Goal: Task Accomplishment & Management: Use online tool/utility

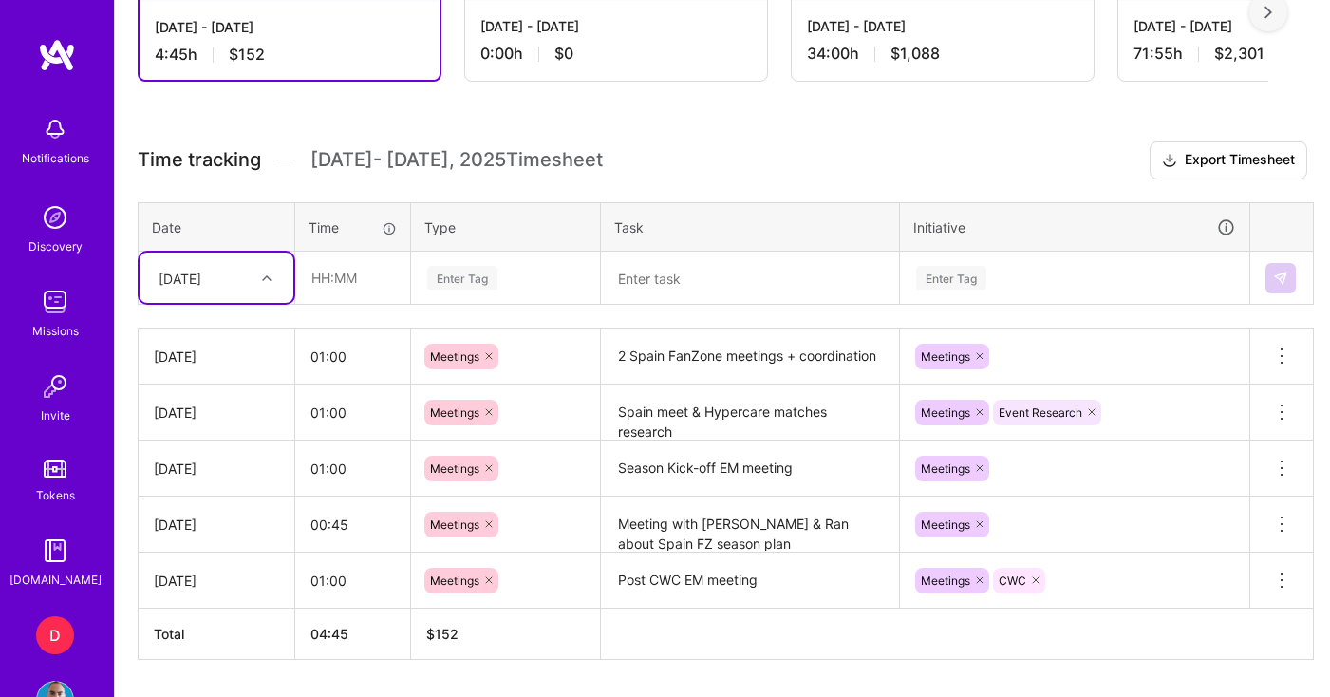
scroll to position [593, 0]
click at [361, 280] on input "text" at bounding box center [352, 277] width 113 height 50
click at [341, 276] on input "text" at bounding box center [352, 277] width 113 height 50
type input "00:30"
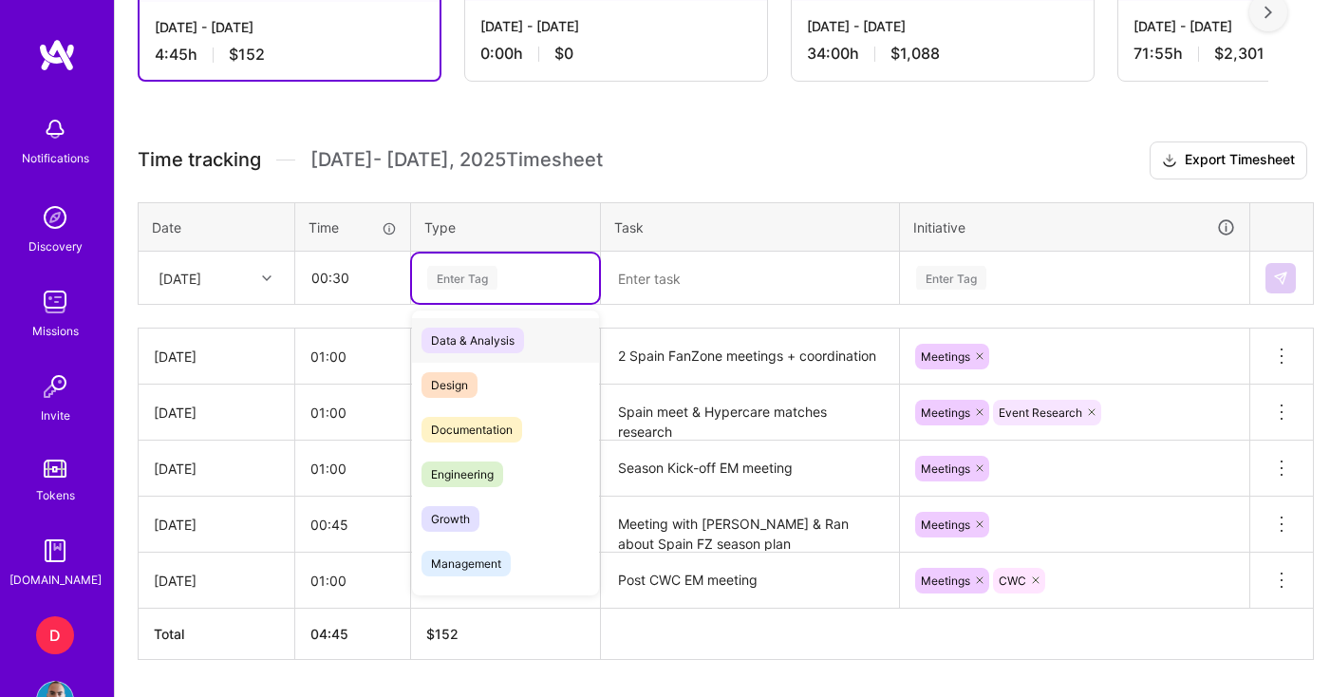
click at [505, 279] on div "Enter Tag" at bounding box center [505, 278] width 160 height 24
type input "e"
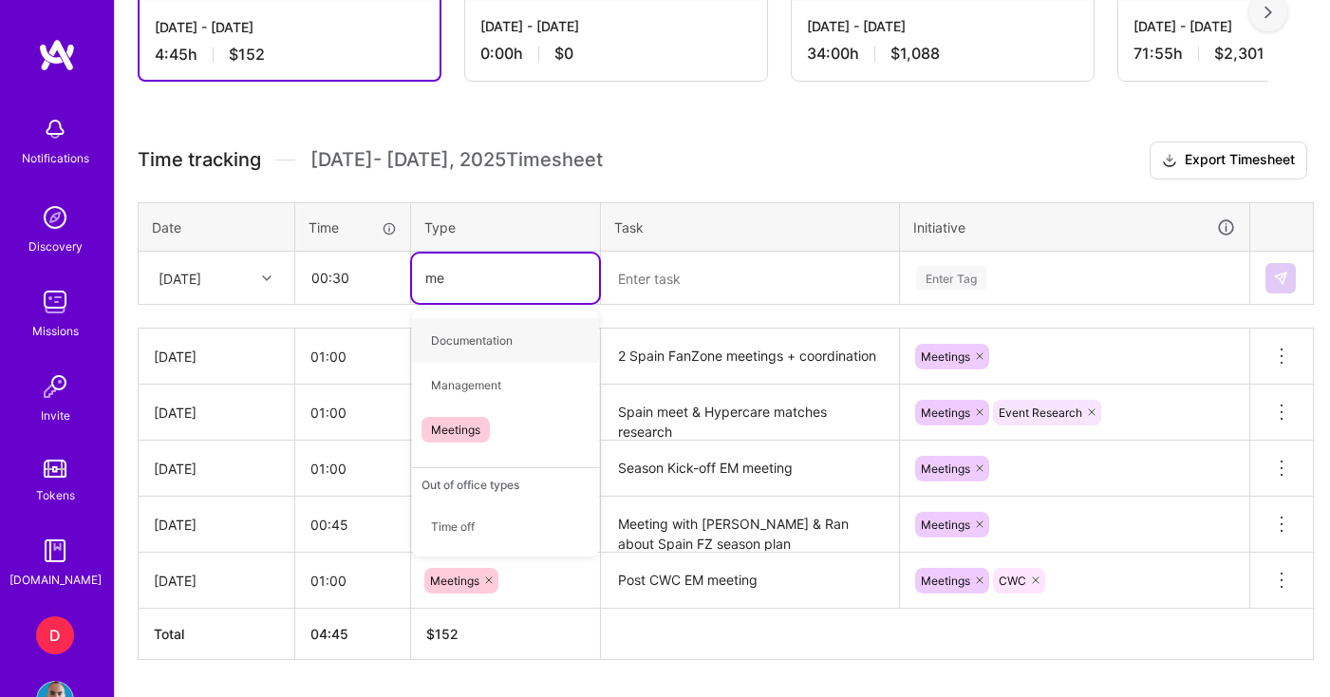
type input "mee"
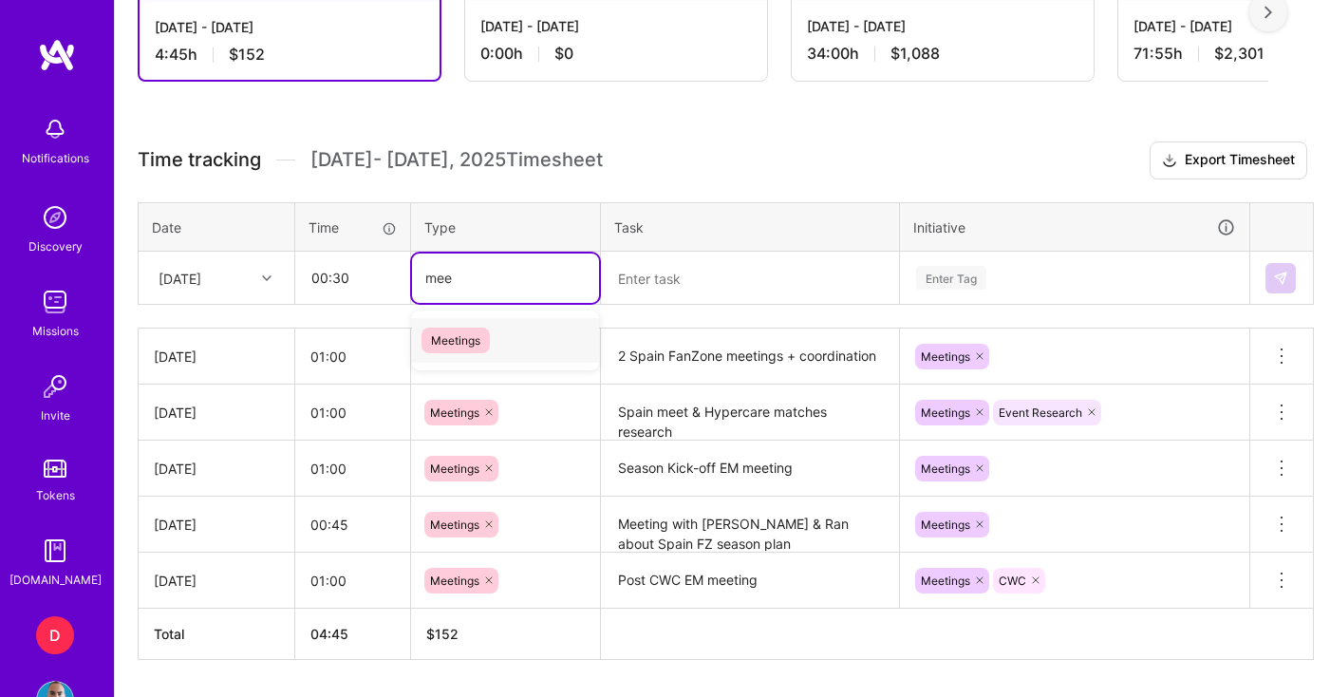
click at [485, 334] on span "Meetings" at bounding box center [455, 340] width 68 height 26
click at [663, 286] on textarea at bounding box center [750, 278] width 294 height 50
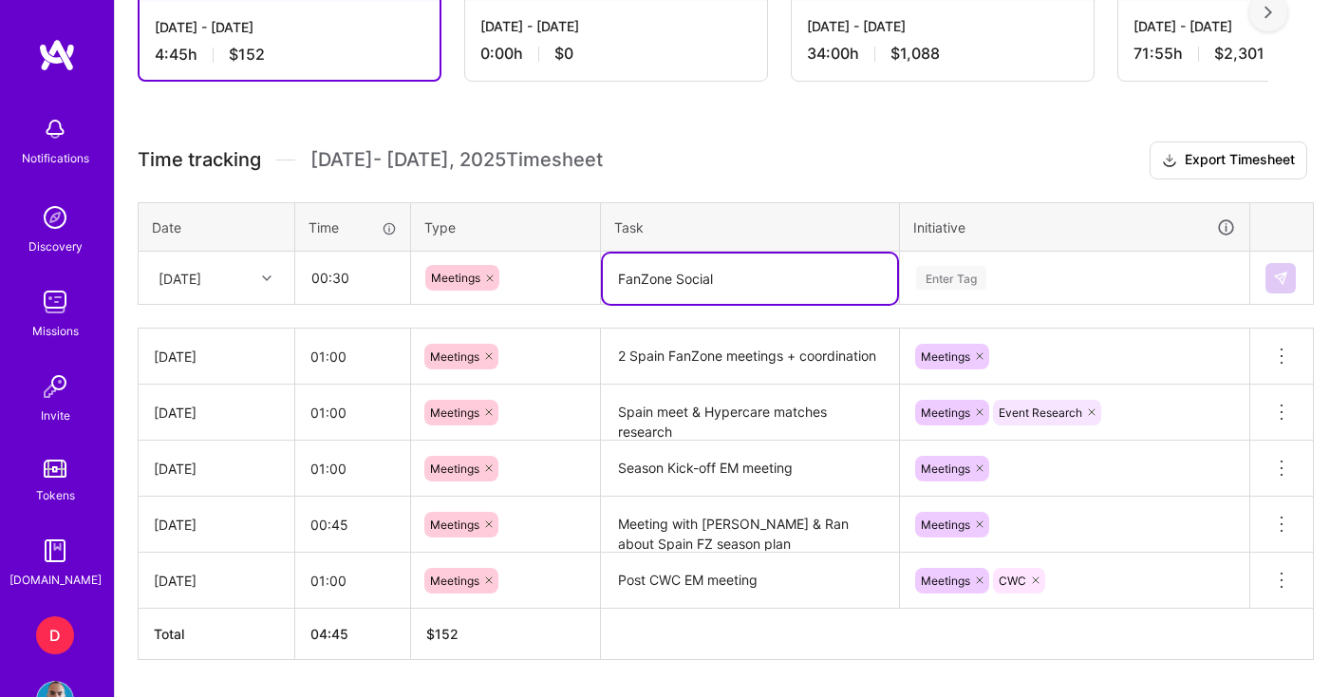
click at [678, 278] on textarea "FanZone Social" at bounding box center [750, 278] width 294 height 50
click at [823, 280] on textarea "FanZone promotion & social 25-26" at bounding box center [750, 278] width 294 height 50
type textarea "FanZone promotion & social 25/26"
click at [1001, 274] on div "Enter Tag" at bounding box center [1074, 278] width 321 height 24
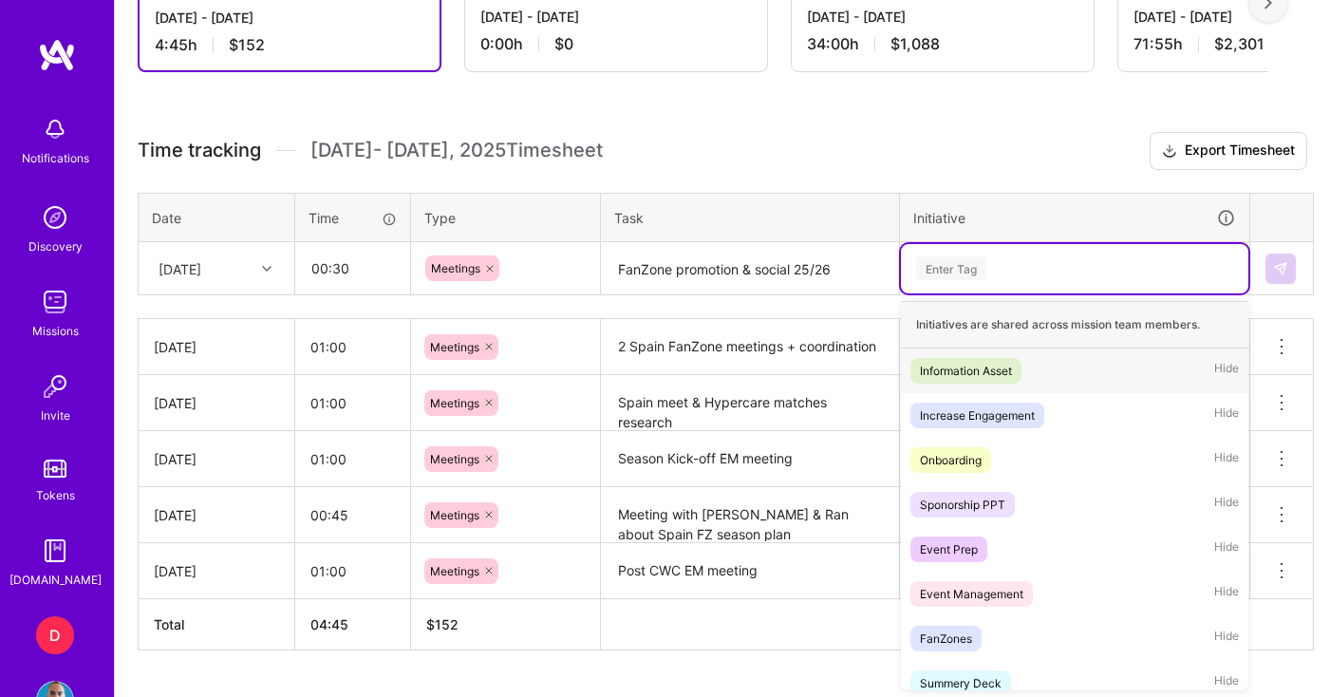
scroll to position [604, 0]
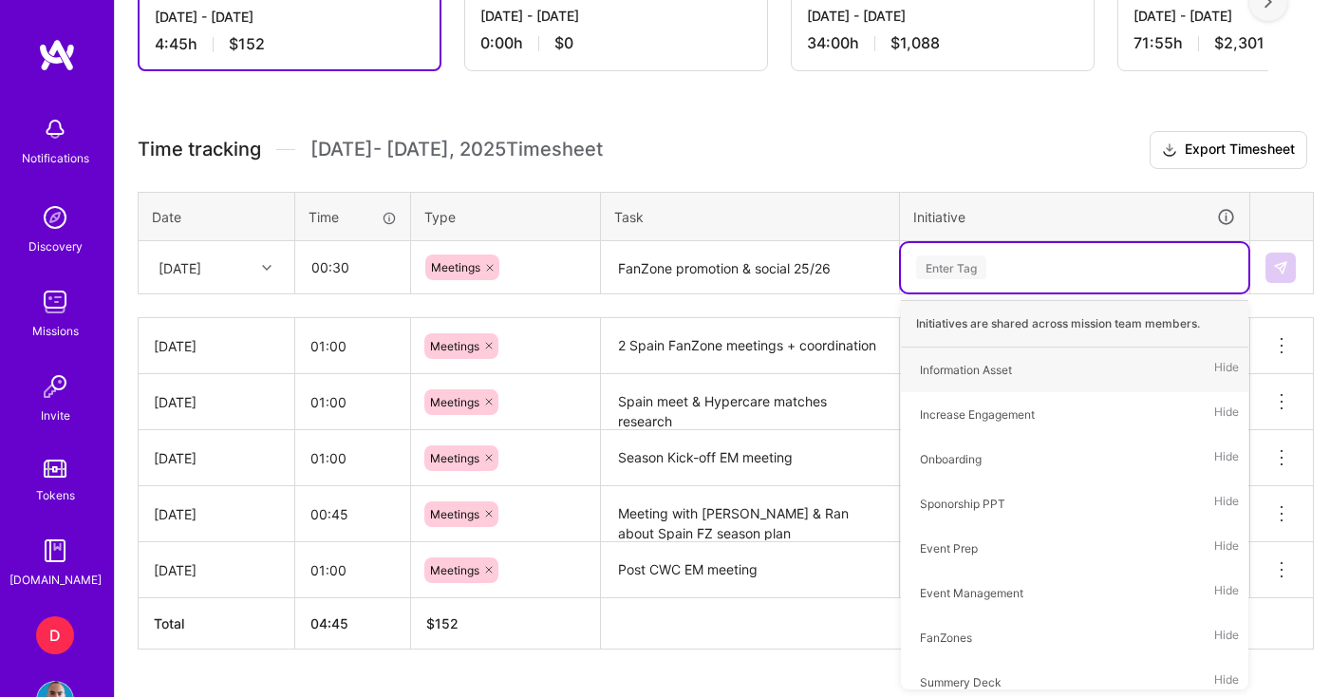
type input "f"
type input "meet"
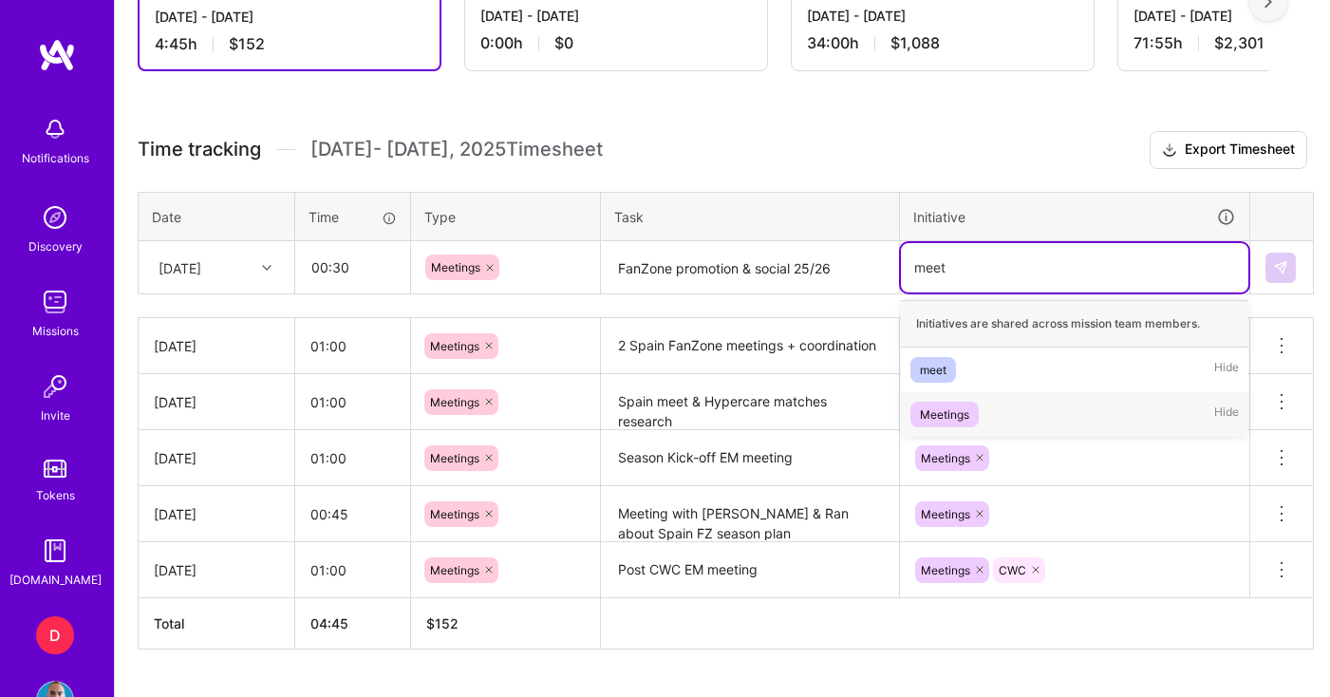
click at [932, 416] on div "Meetings" at bounding box center [944, 414] width 49 height 20
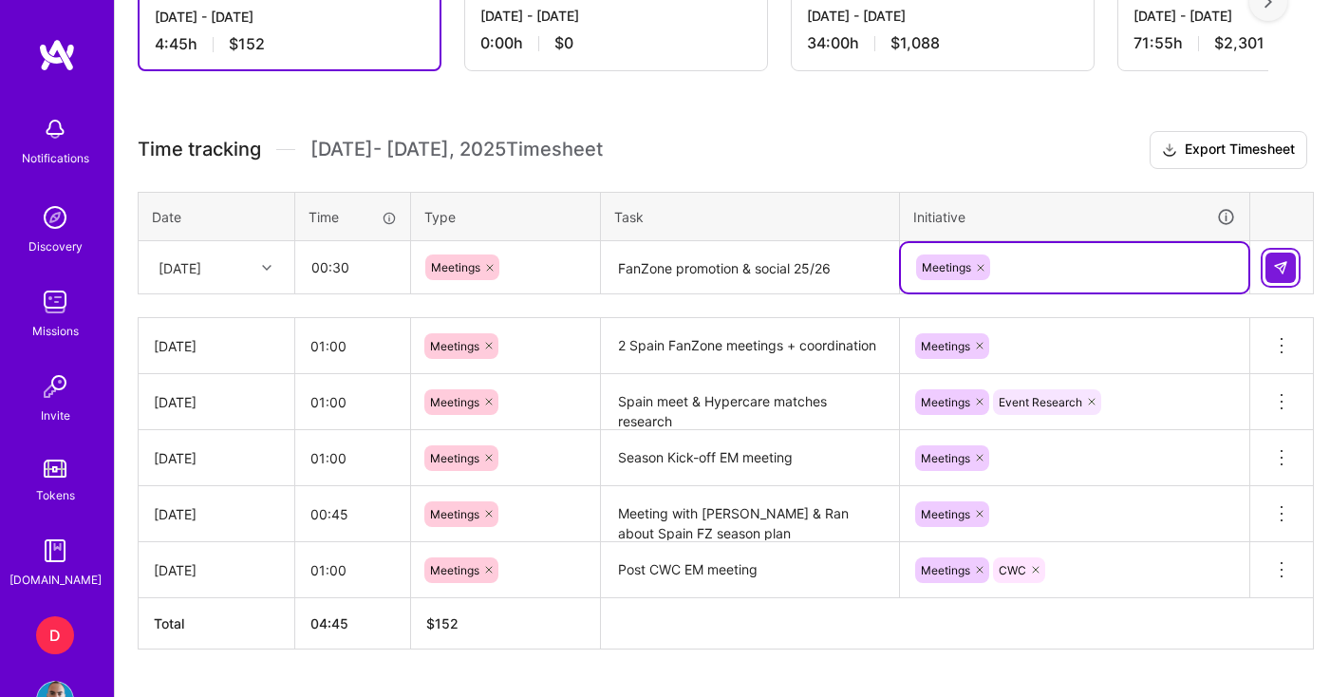
click at [1284, 267] on img at bounding box center [1280, 267] width 15 height 15
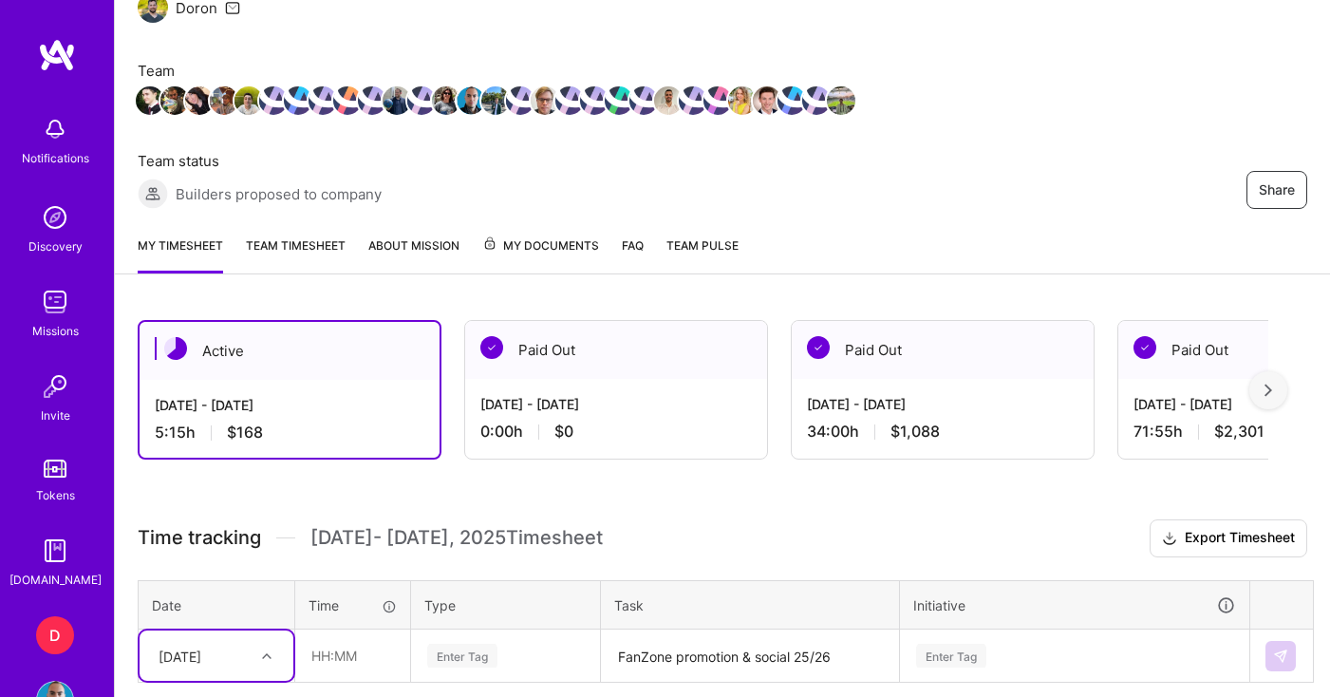
scroll to position [214, 0]
